Goal: Navigation & Orientation: Find specific page/section

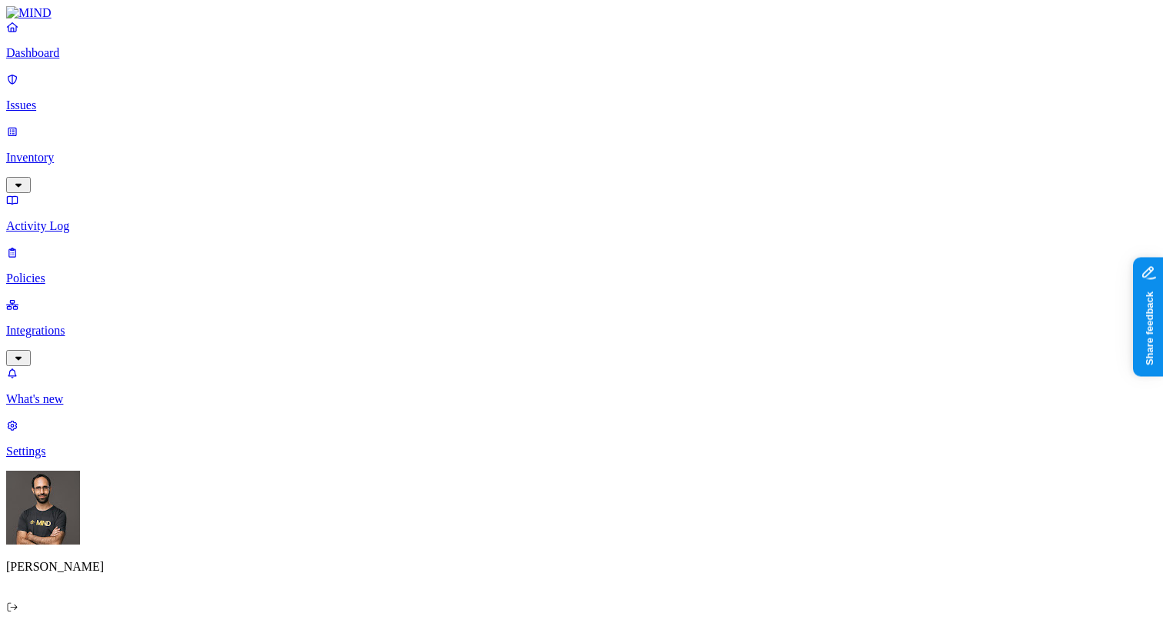
click at [85, 98] on p "Issues" at bounding box center [581, 105] width 1151 height 14
click at [153, 599] on div "Ohad Abarbanel Samsara" at bounding box center [581, 550] width 1151 height 158
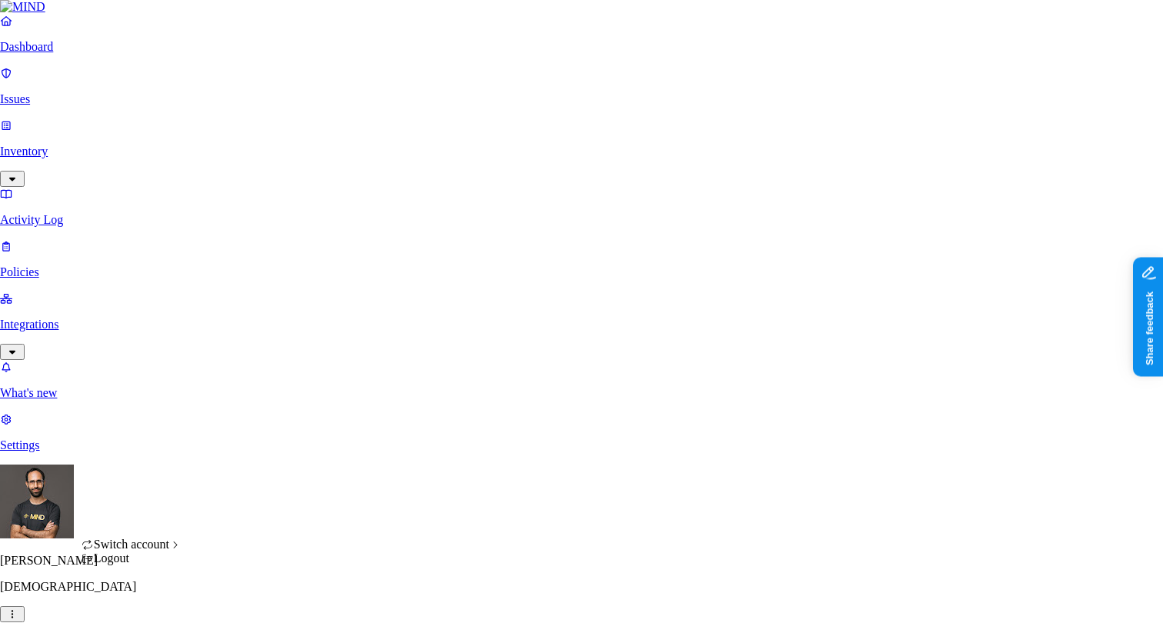
click at [167, 565] on div "Logout" at bounding box center [132, 559] width 101 height 14
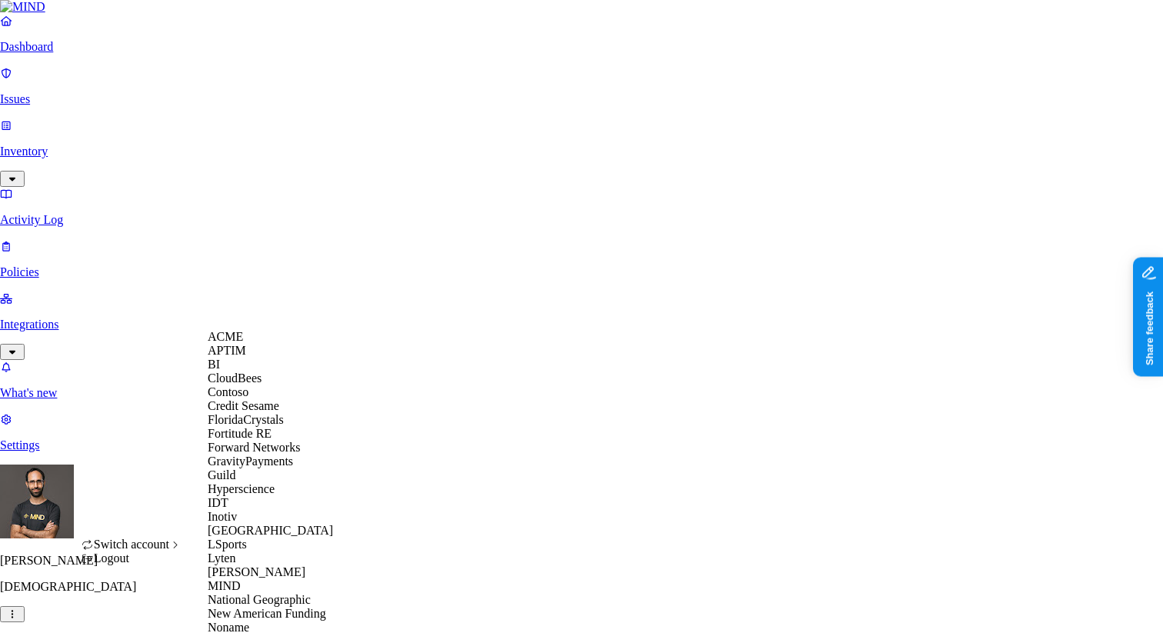
click at [253, 412] on span "Credit Sesame" at bounding box center [244, 405] width 72 height 13
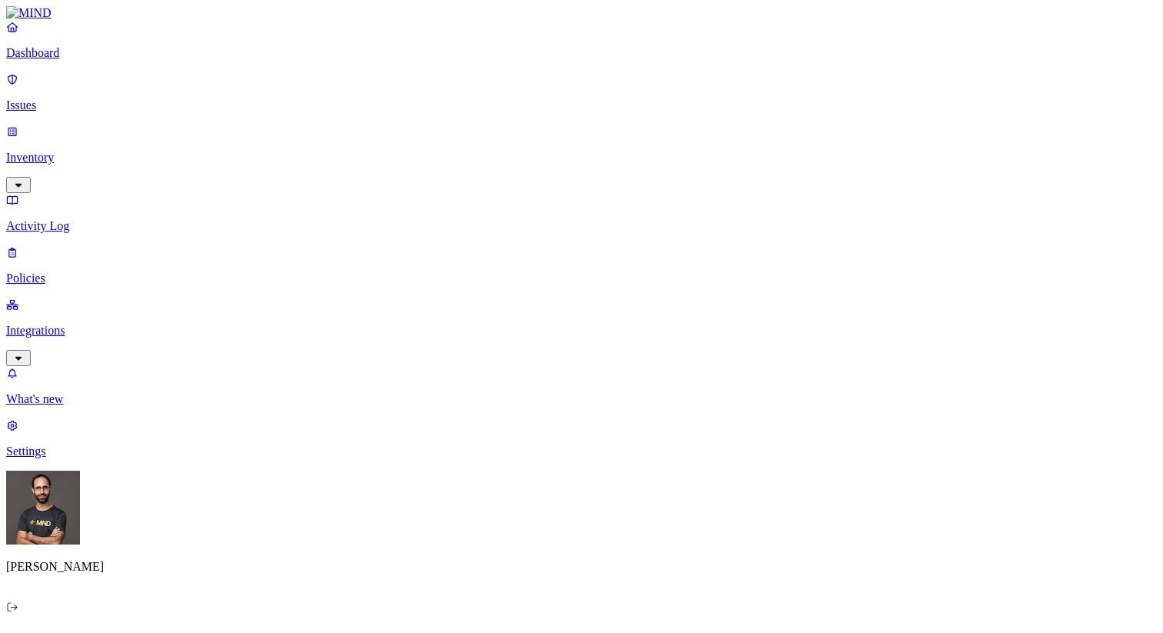
click at [92, 151] on p "Inventory" at bounding box center [581, 158] width 1151 height 14
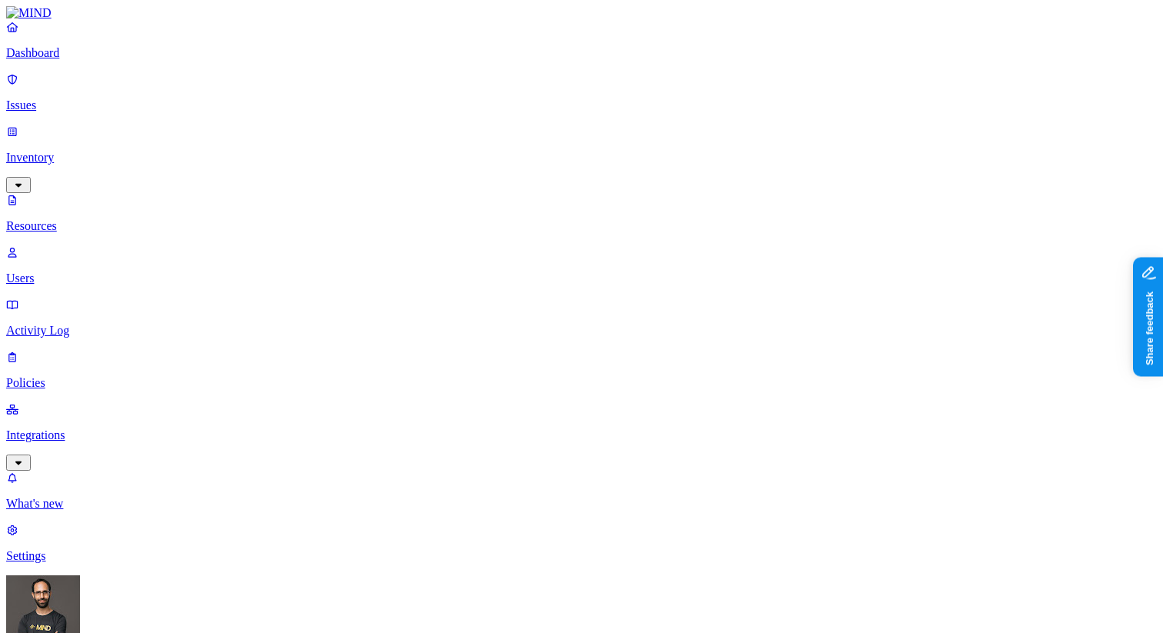
click at [116, 272] on p "Users" at bounding box center [581, 279] width 1151 height 14
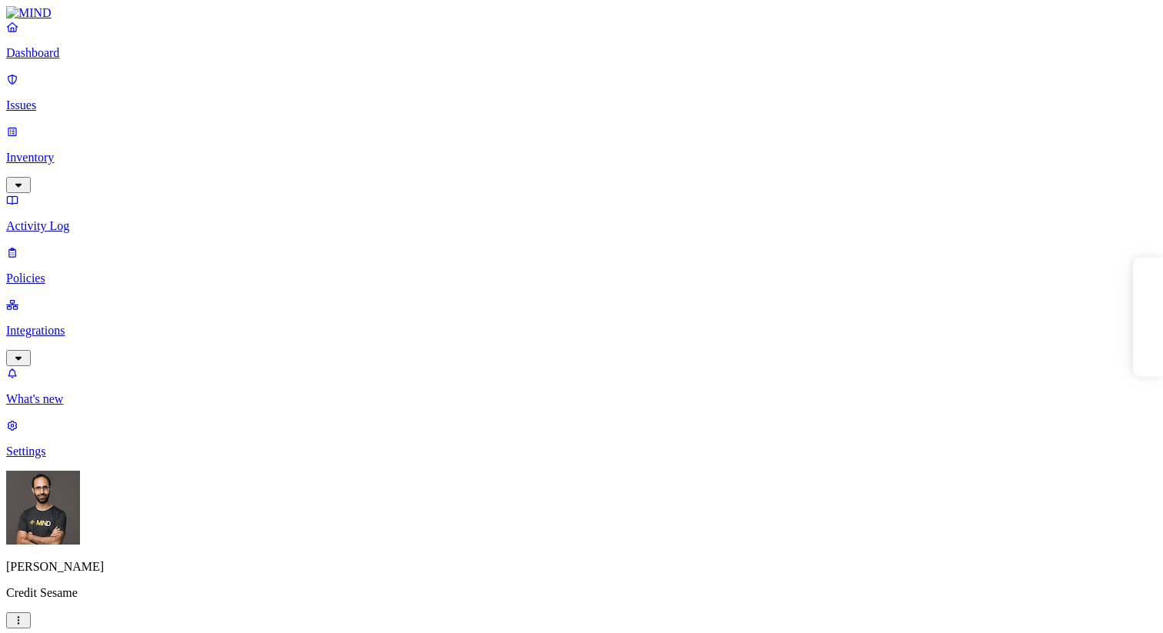
click at [77, 298] on link "Integrations" at bounding box center [581, 331] width 1151 height 66
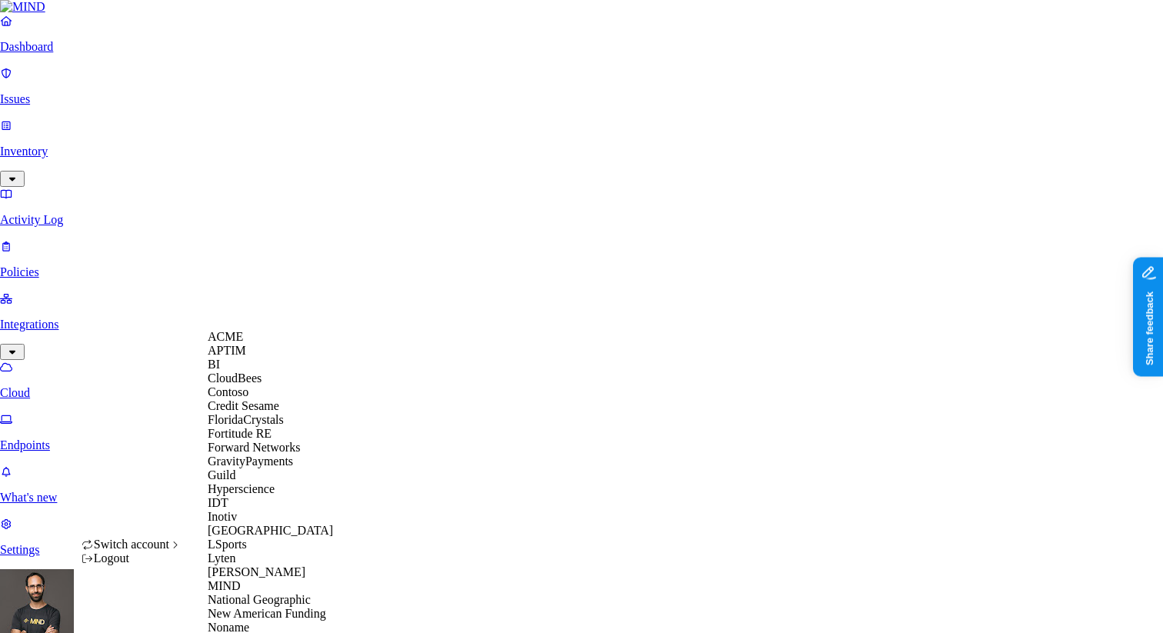
click at [256, 344] on div "ACME" at bounding box center [282, 337] width 149 height 14
